Goal: Task Accomplishment & Management: Complete application form

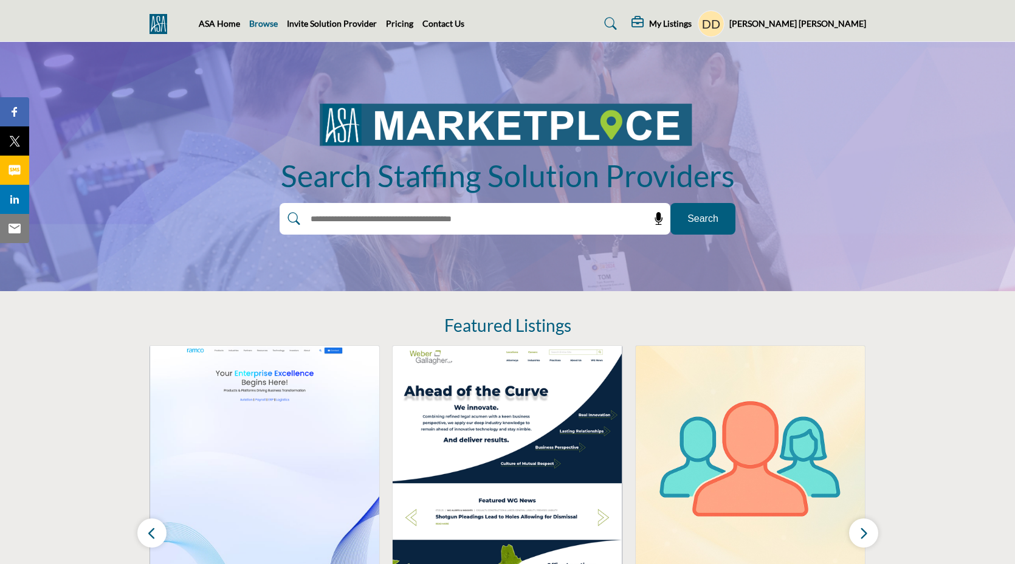
click at [256, 28] on link "Browse" at bounding box center [263, 23] width 29 height 10
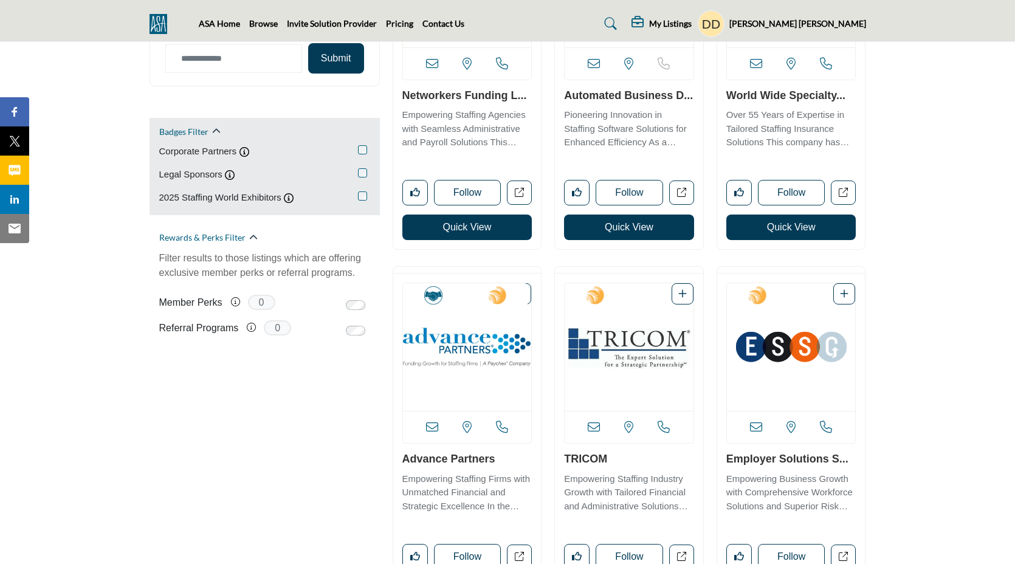
scroll to position [838, 0]
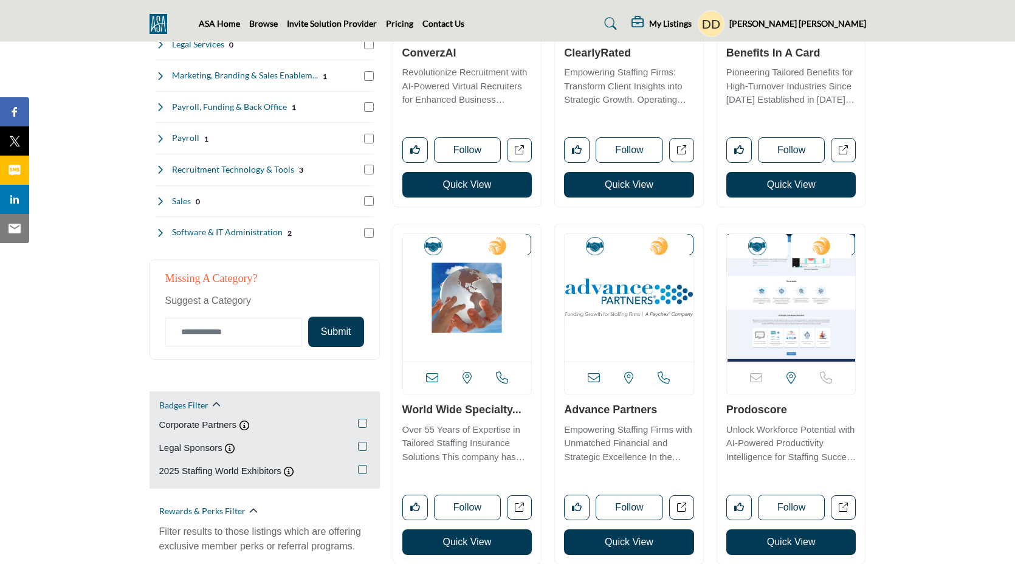
scroll to position [480, 0]
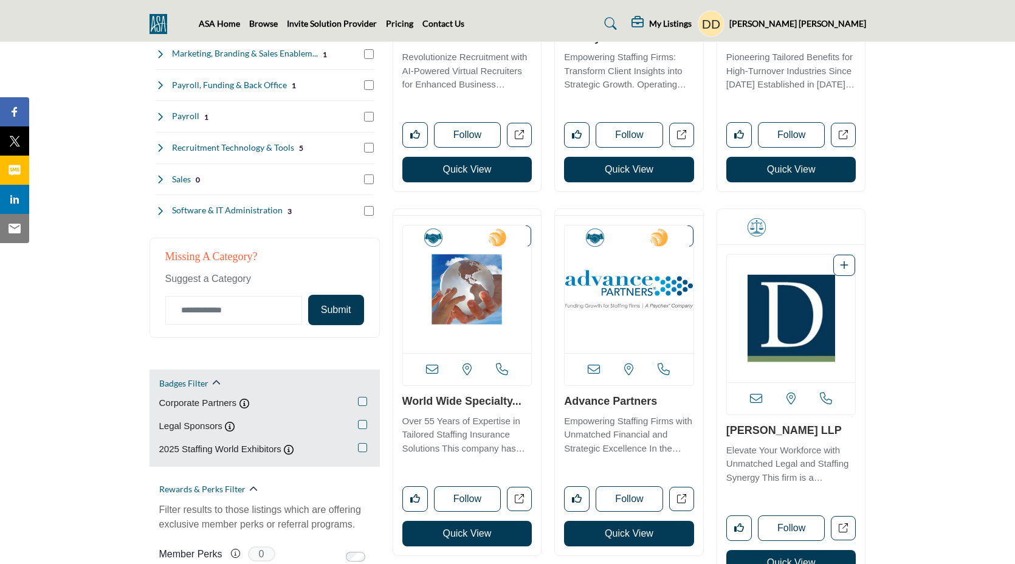
scroll to position [517, 0]
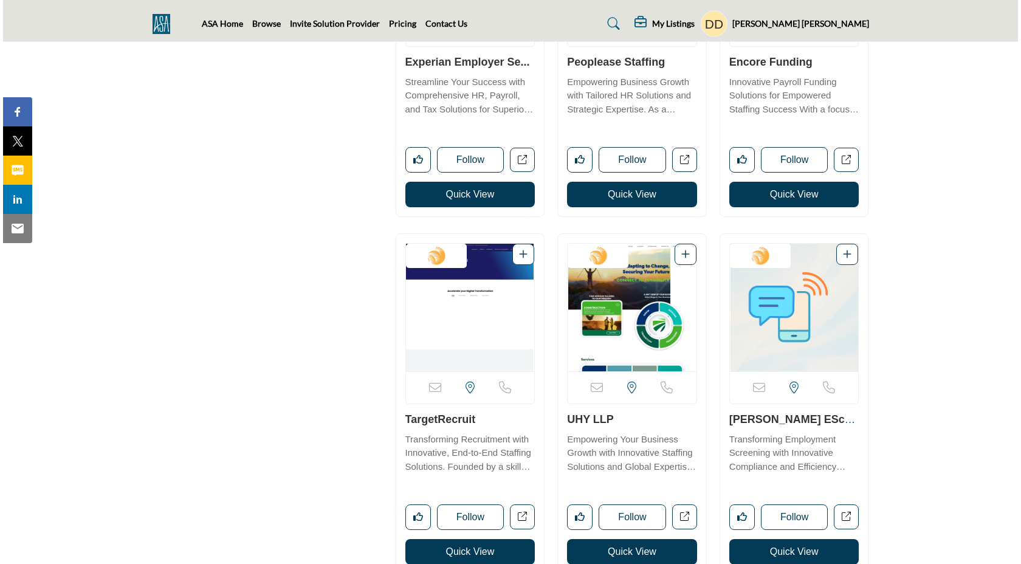
scroll to position [2005, 0]
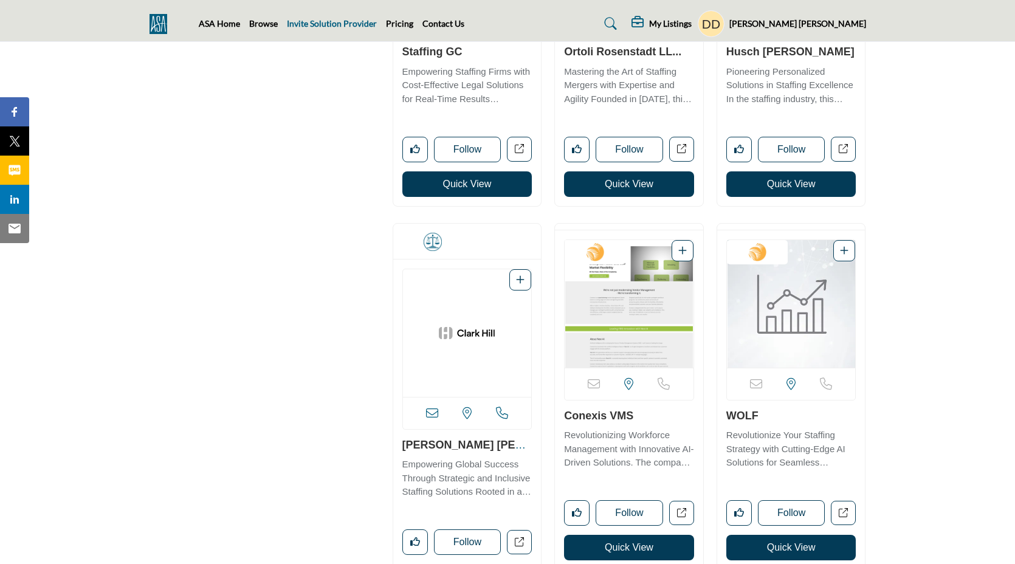
click at [311, 18] on link "Invite Solution Provider" at bounding box center [332, 23] width 90 height 10
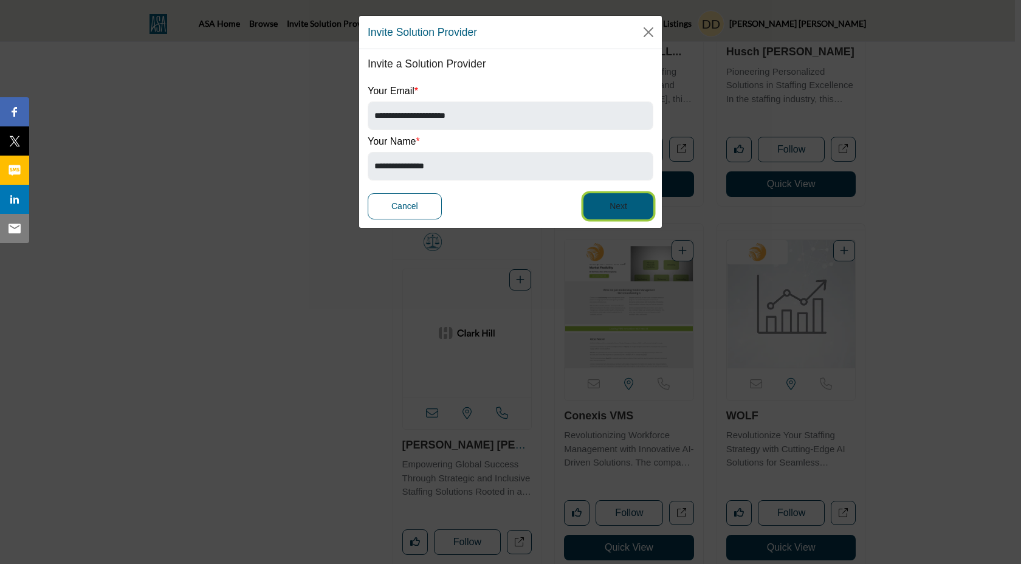
click at [598, 199] on button "Next" at bounding box center [619, 206] width 70 height 26
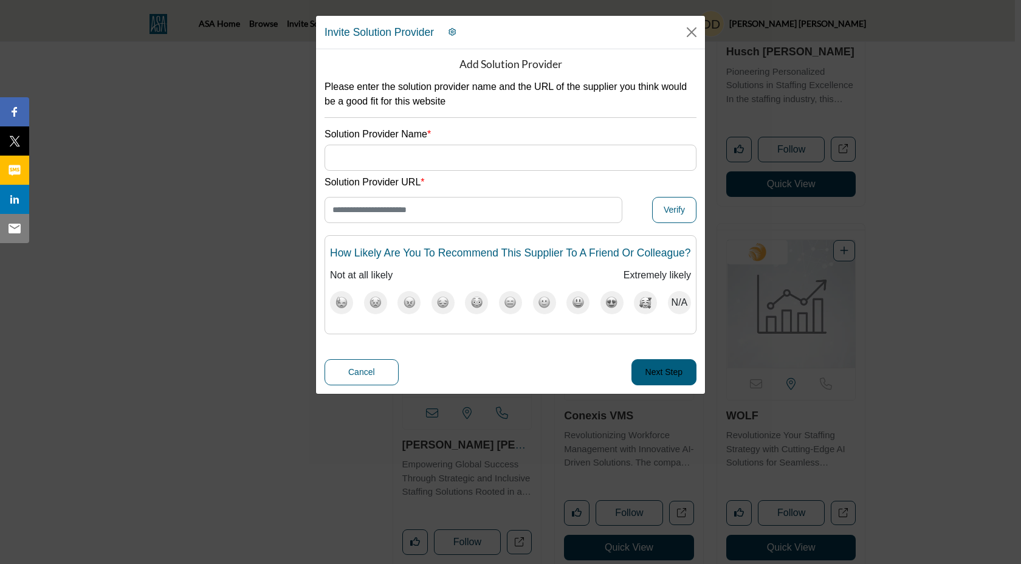
click at [455, 35] on button "button" at bounding box center [452, 32] width 24 height 16
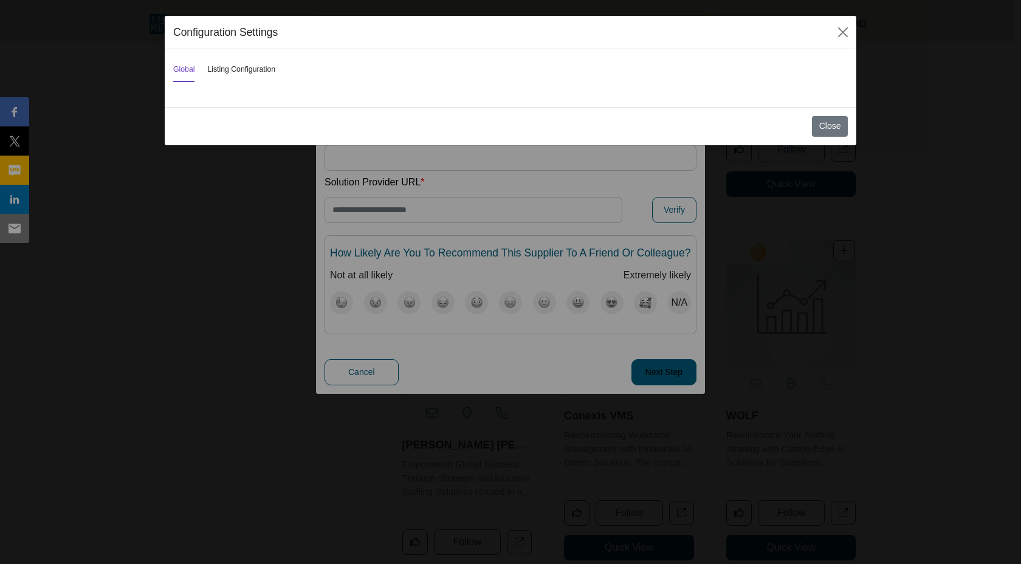
click at [261, 61] on button "Listing Configuration" at bounding box center [241, 70] width 68 height 24
click at [846, 32] on button "Close" at bounding box center [843, 32] width 18 height 18
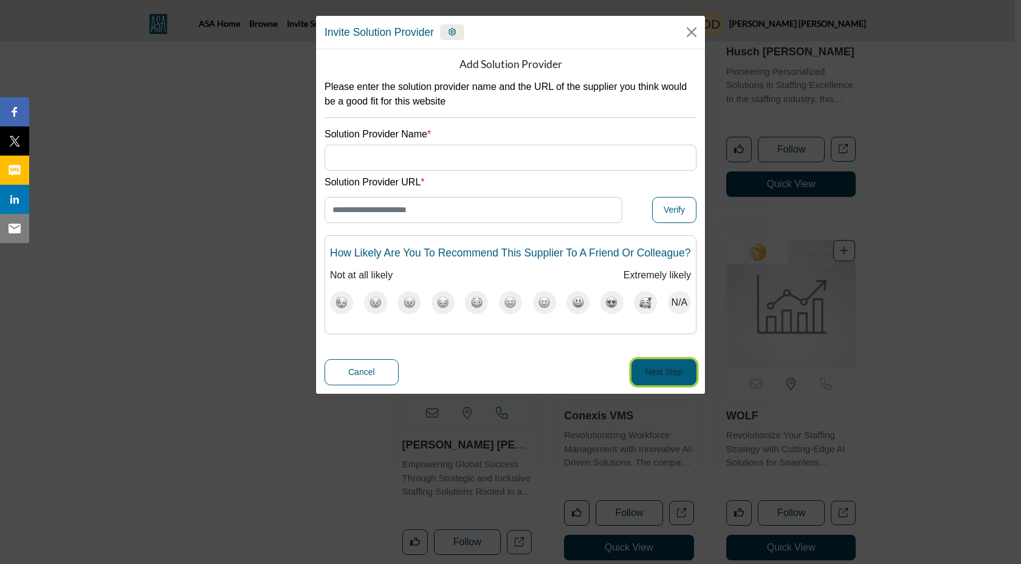
click at [632, 385] on button "Next Step" at bounding box center [664, 372] width 65 height 26
type input "********"
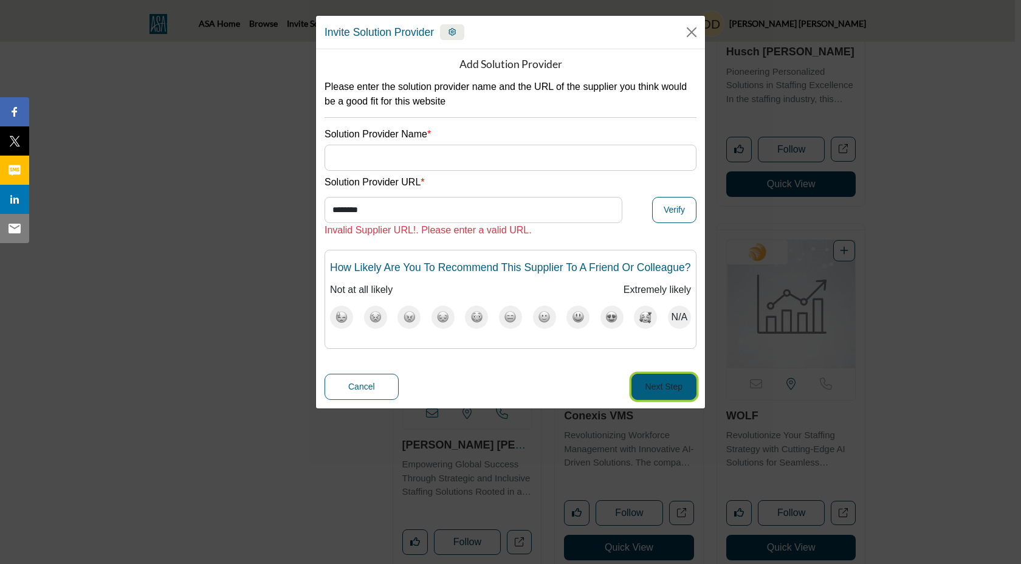
click at [669, 400] on button "Next Step" at bounding box center [664, 387] width 65 height 26
